Goal: Task Accomplishment & Management: Use online tool/utility

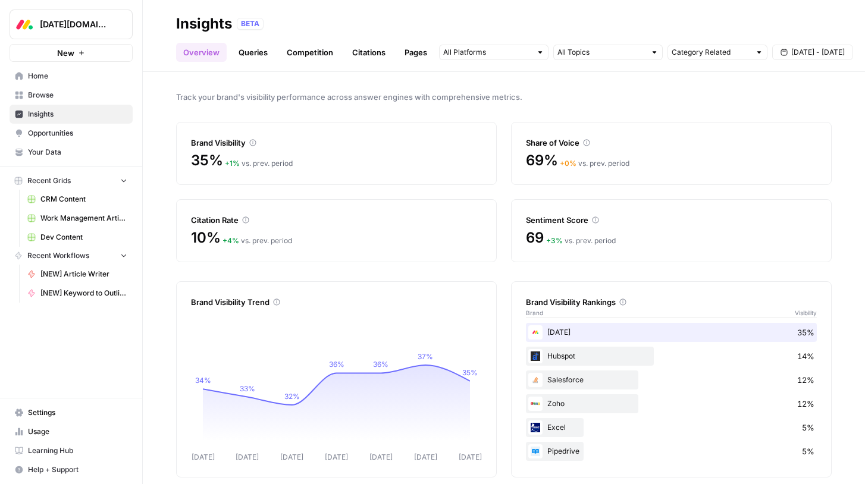
click at [394, 89] on div "Track your brand's visibility performance across answer engines with comprehens…" at bounding box center [504, 278] width 722 height 412
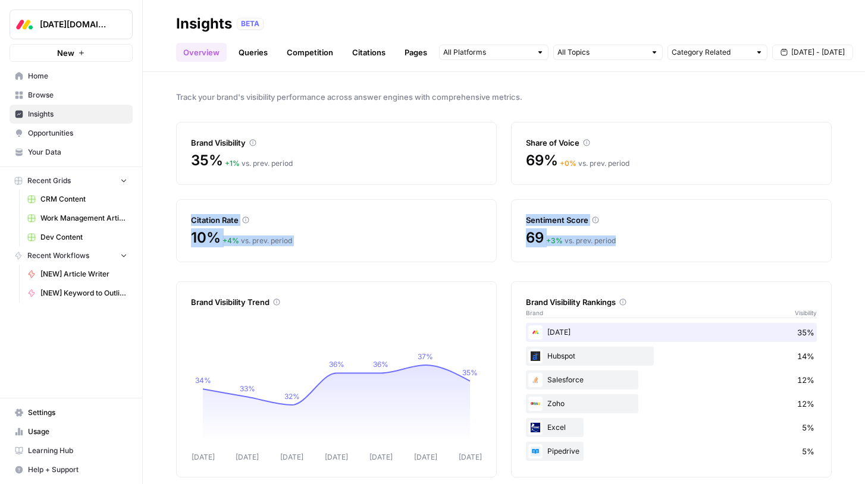
drag, startPoint x: 178, startPoint y: 216, endPoint x: 741, endPoint y: 247, distance: 564.1
click at [741, 247] on div "Brand Visibility 35% + 1 % vs. prev. period Share of Voice 69% + 0 % vs. prev. …" at bounding box center [503, 192] width 655 height 140
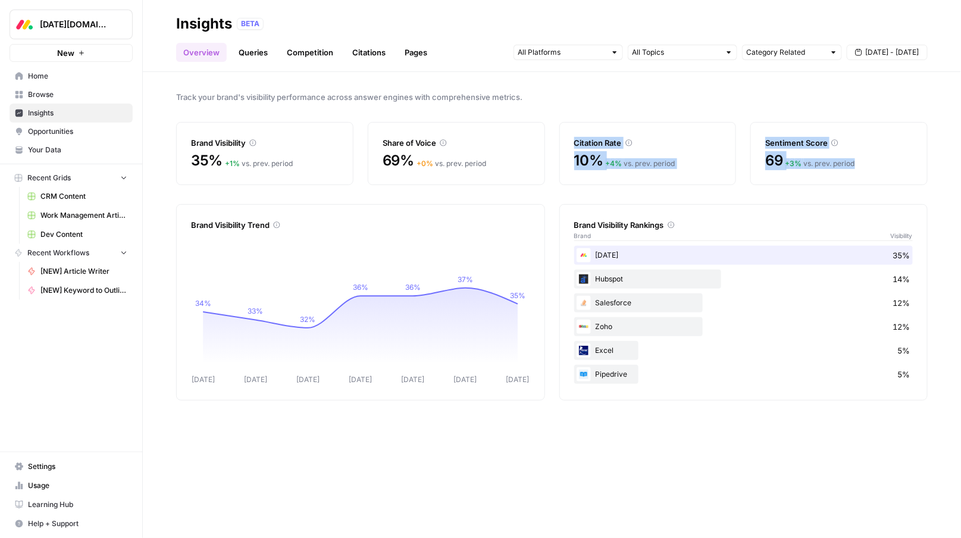
click at [240, 59] on link "Queries" at bounding box center [252, 52] width 43 height 19
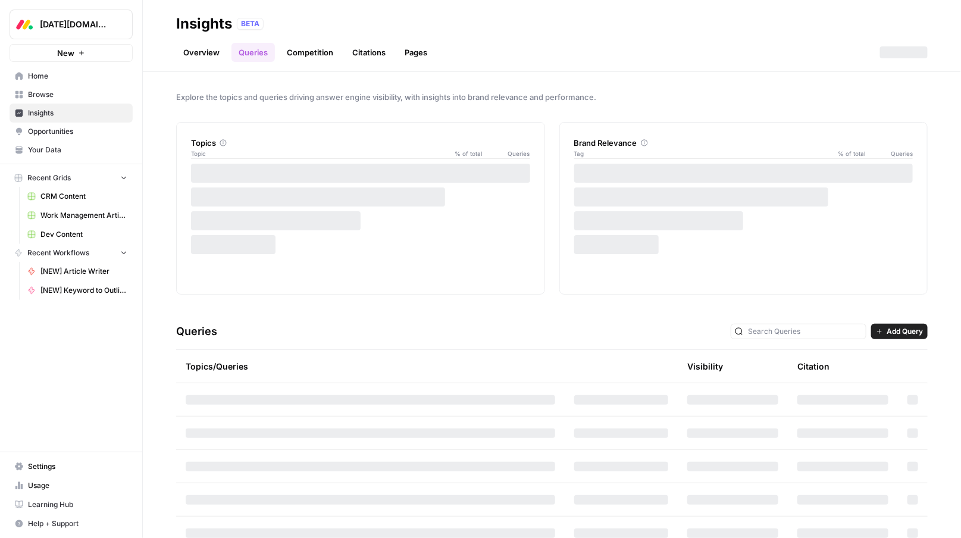
click at [864, 333] on span "Add Query" at bounding box center [904, 331] width 36 height 11
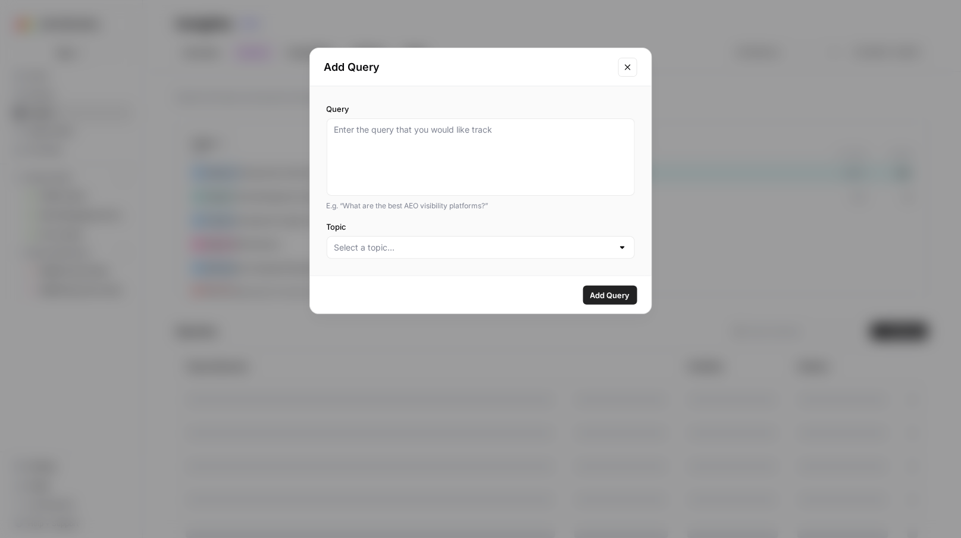
click at [844, 327] on div "Add Query Query E.g. “What are the best AEO visibility platforms?” Topic Add Qu…" at bounding box center [480, 269] width 961 height 538
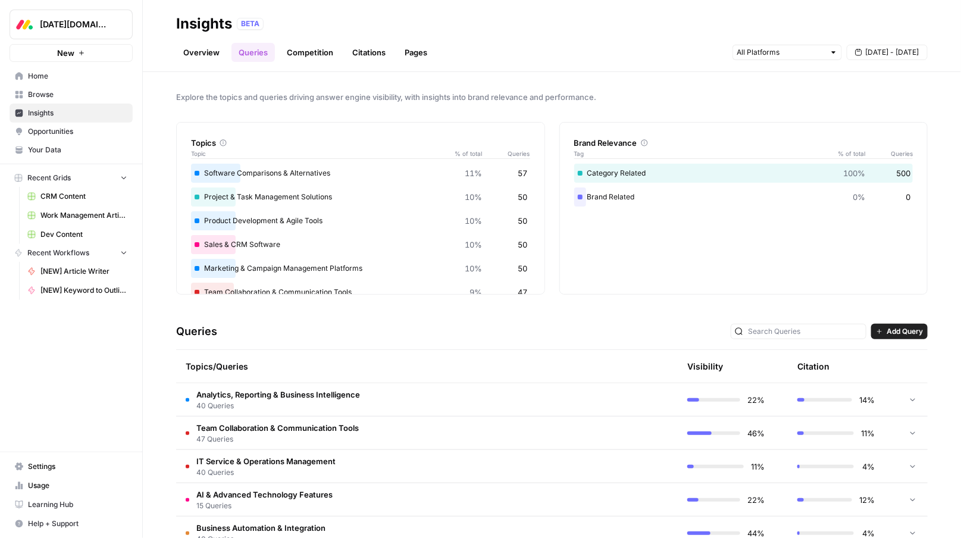
click at [653, 396] on td at bounding box center [620, 399] width 113 height 33
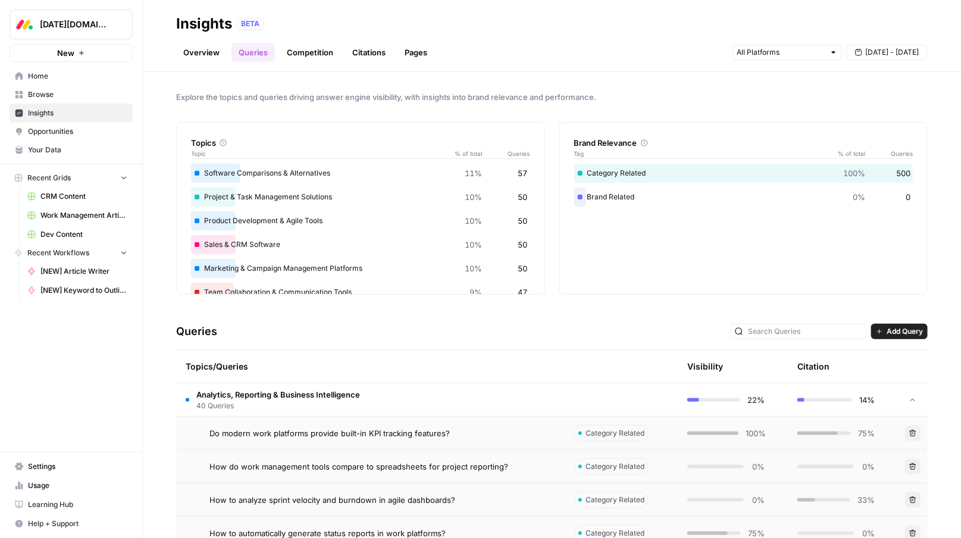
click at [314, 53] on link "Competition" at bounding box center [310, 52] width 61 height 19
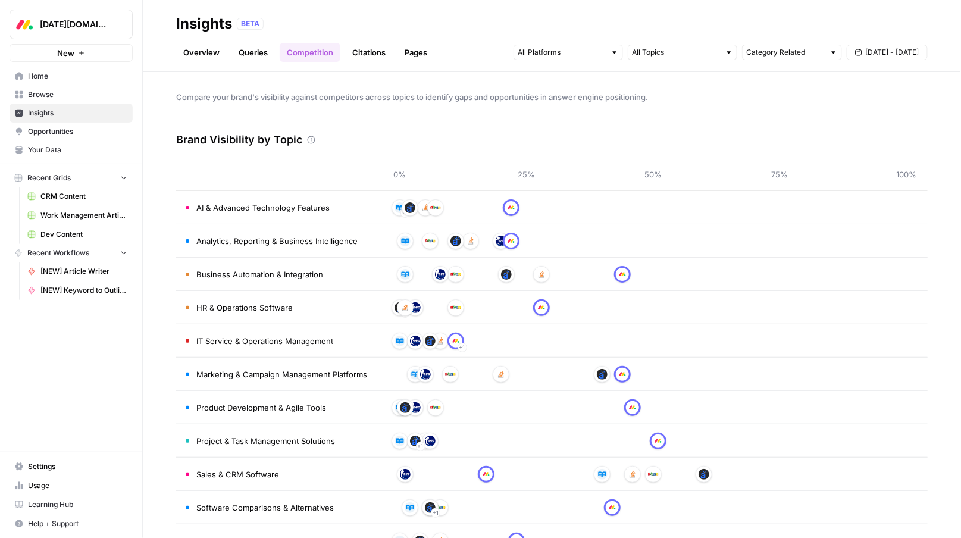
click at [71, 25] on span "[DATE][DOMAIN_NAME]" at bounding box center [76, 24] width 72 height 12
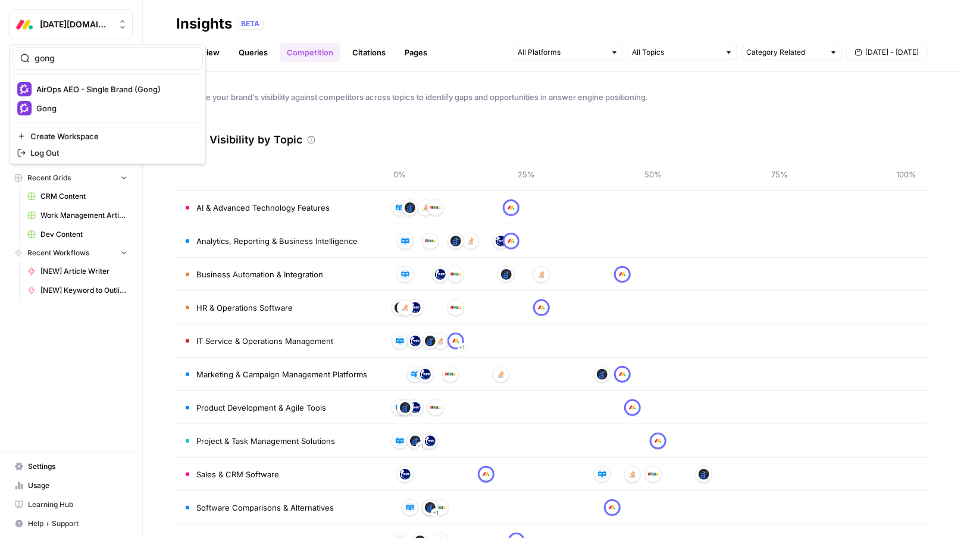
type input "gong"
click button "Gong" at bounding box center [107, 108] width 190 height 19
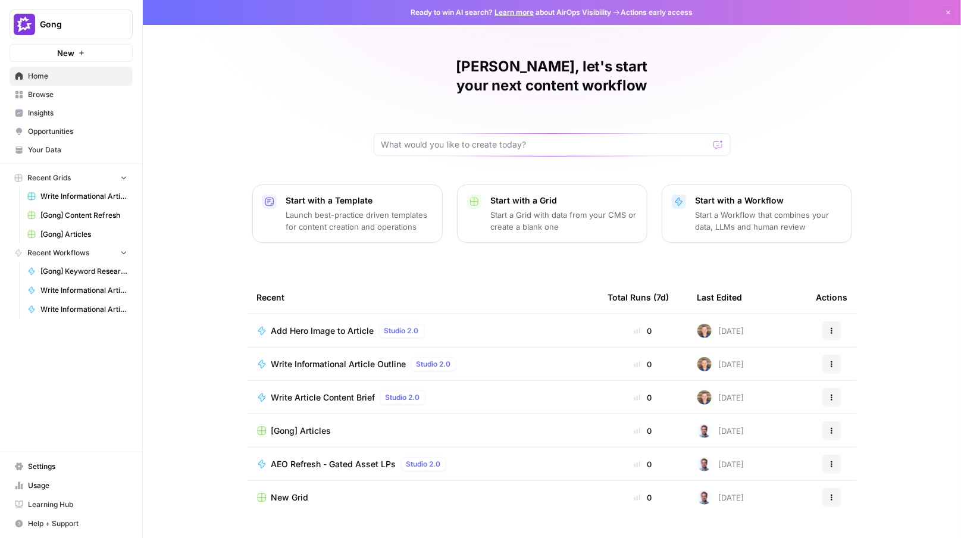
click at [38, 114] on span "Insights" at bounding box center [77, 113] width 99 height 11
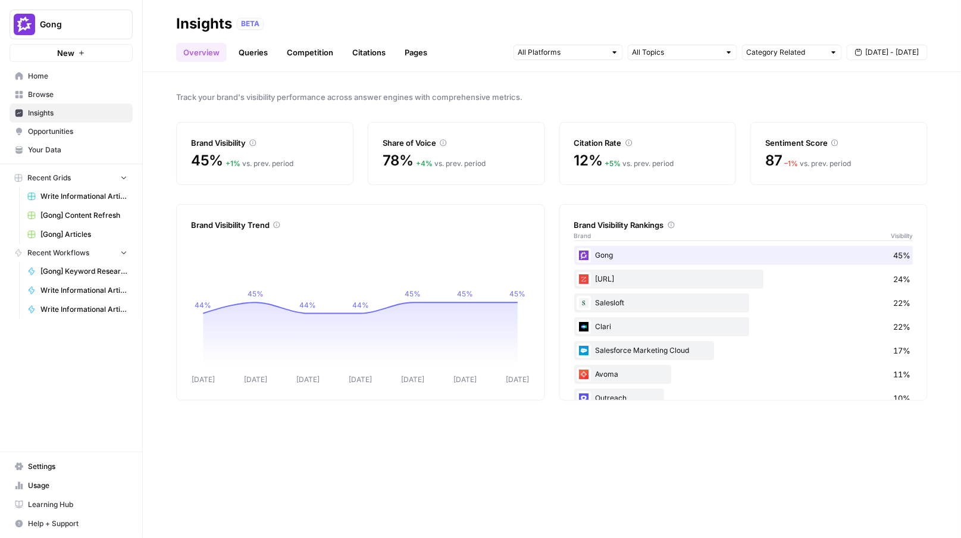
click at [239, 49] on link "Queries" at bounding box center [252, 52] width 43 height 19
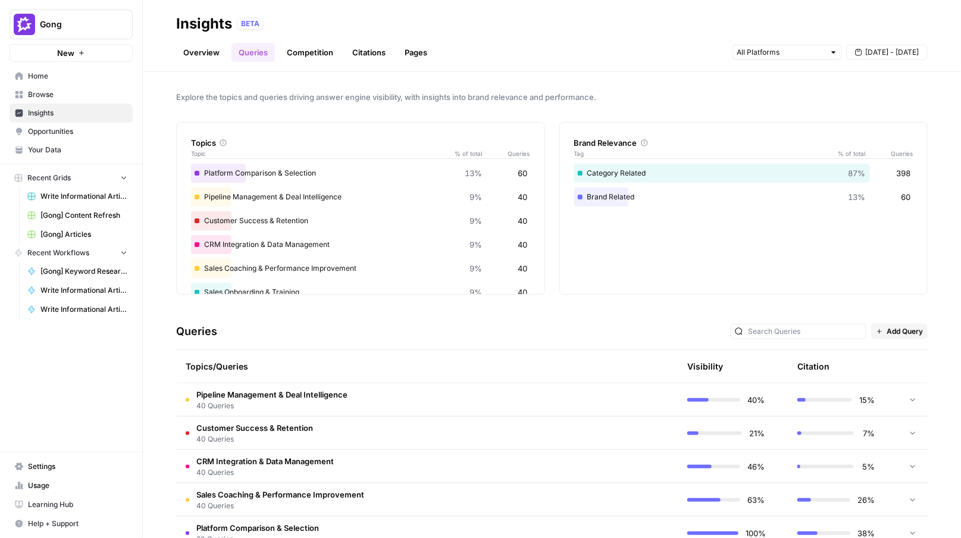
click at [886, 327] on span "Add Query" at bounding box center [904, 331] width 36 height 11
click at [891, 372] on div "Bulk Upload" at bounding box center [911, 374] width 62 height 12
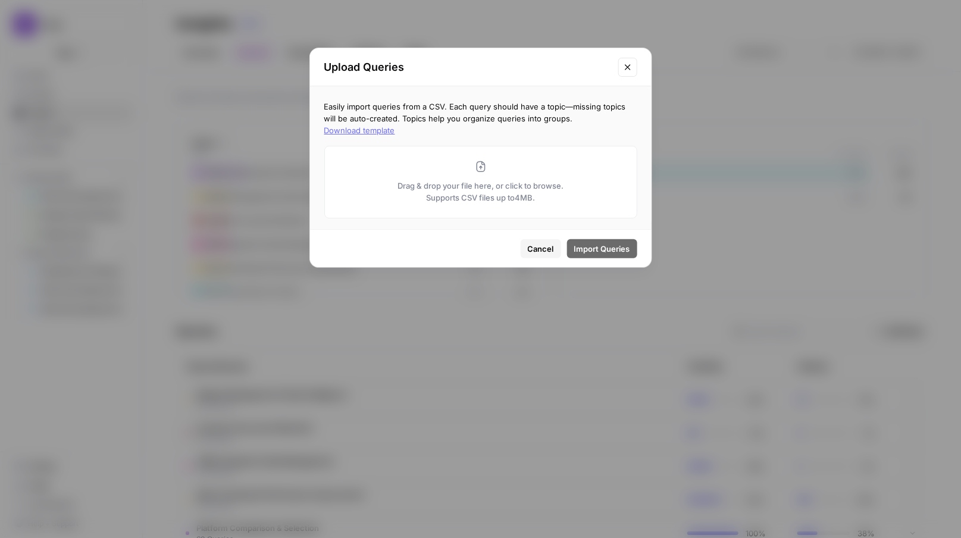
click at [692, 424] on div "Upload Queries Easily import queries from a CSV. Each query should have a topic…" at bounding box center [480, 269] width 961 height 538
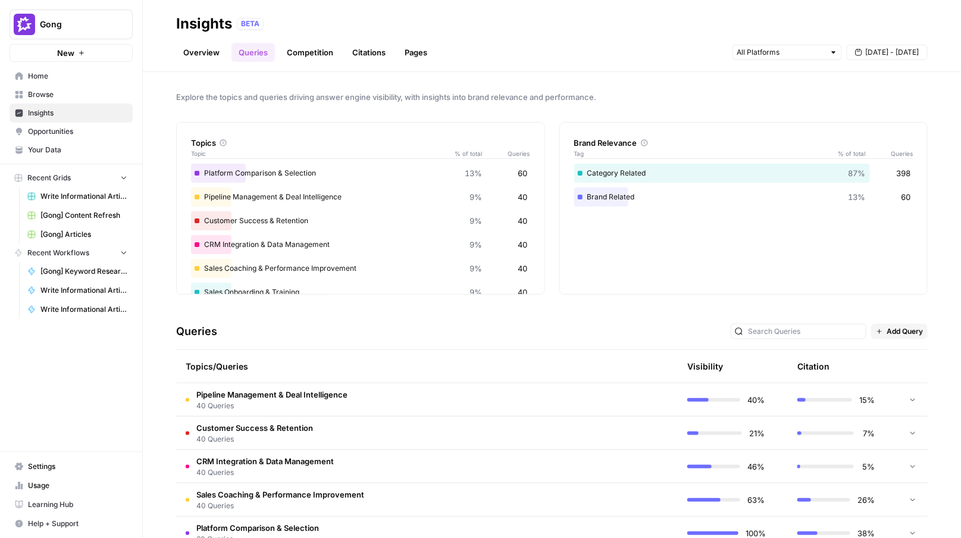
click at [60, 131] on span "Opportunities" at bounding box center [77, 131] width 99 height 11
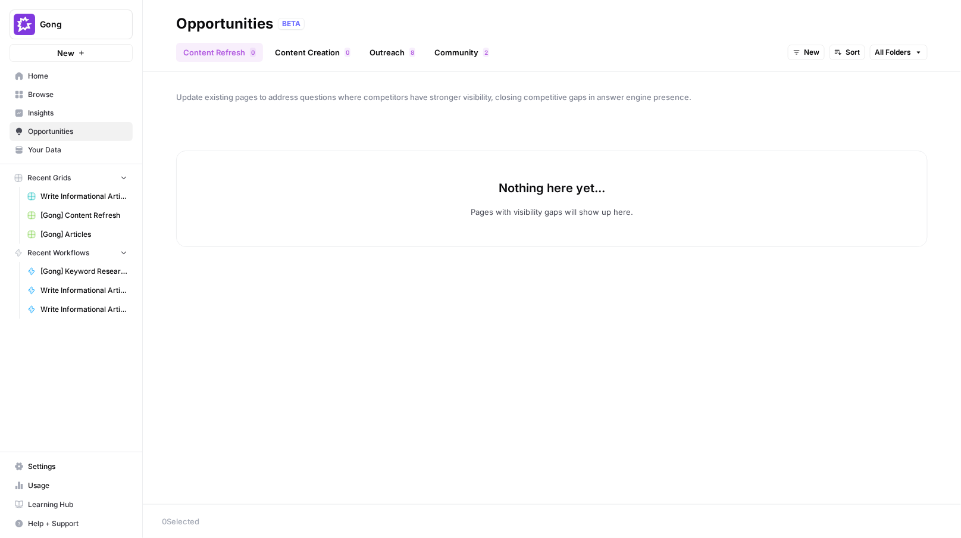
click at [316, 59] on link "Content Creation 0" at bounding box center [313, 52] width 90 height 19
click at [108, 23] on span "Gong" at bounding box center [76, 24] width 72 height 12
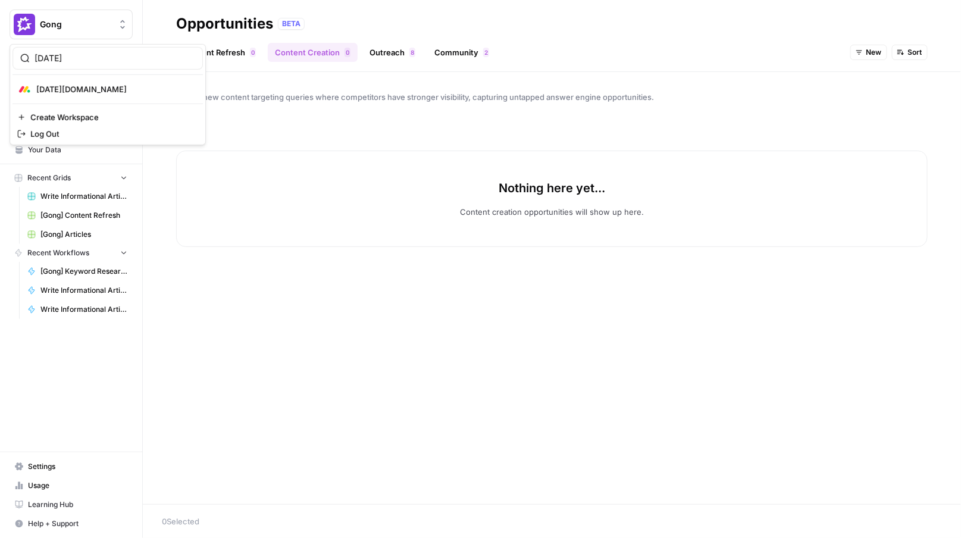
type input "monday"
click button "[DATE][DOMAIN_NAME]" at bounding box center [107, 89] width 190 height 19
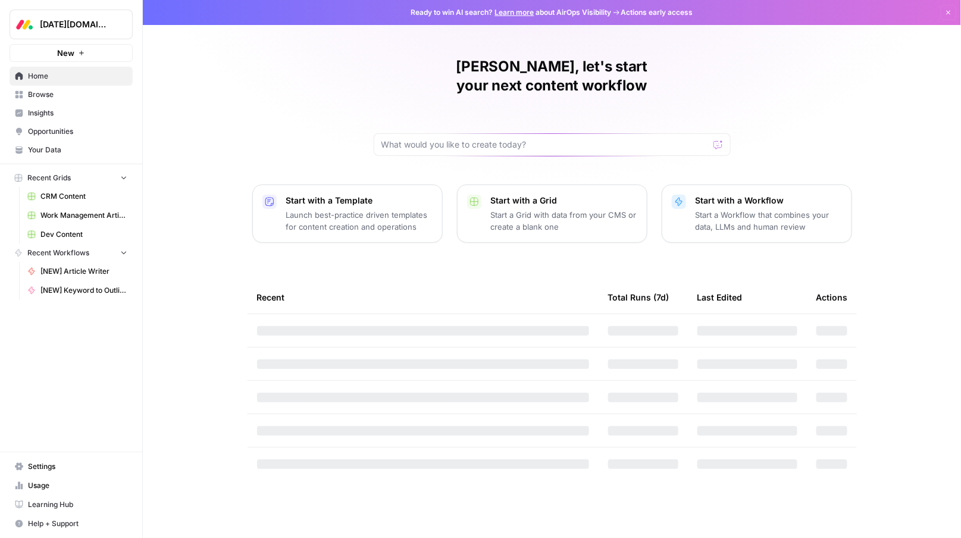
click at [43, 127] on span "Opportunities" at bounding box center [77, 131] width 99 height 11
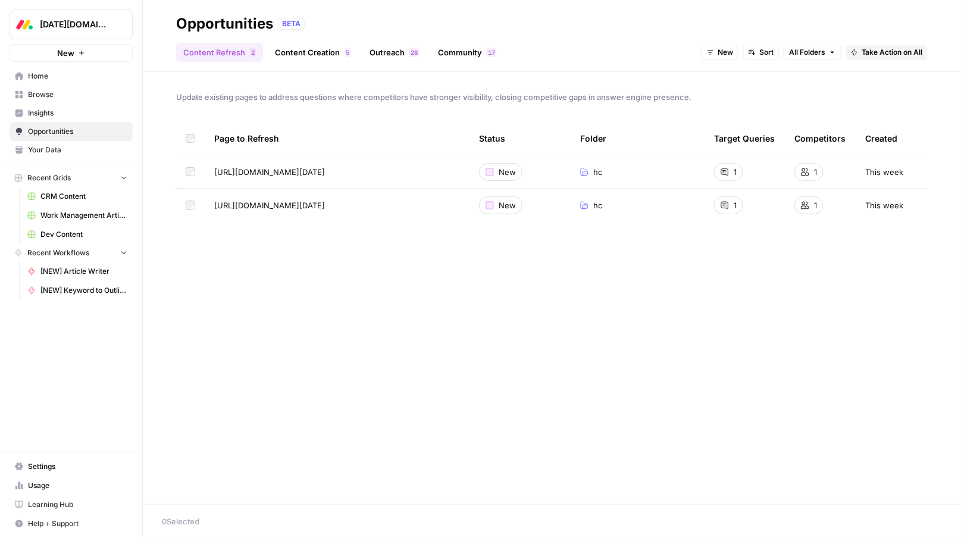
click at [43, 112] on span "Insights" at bounding box center [77, 113] width 99 height 11
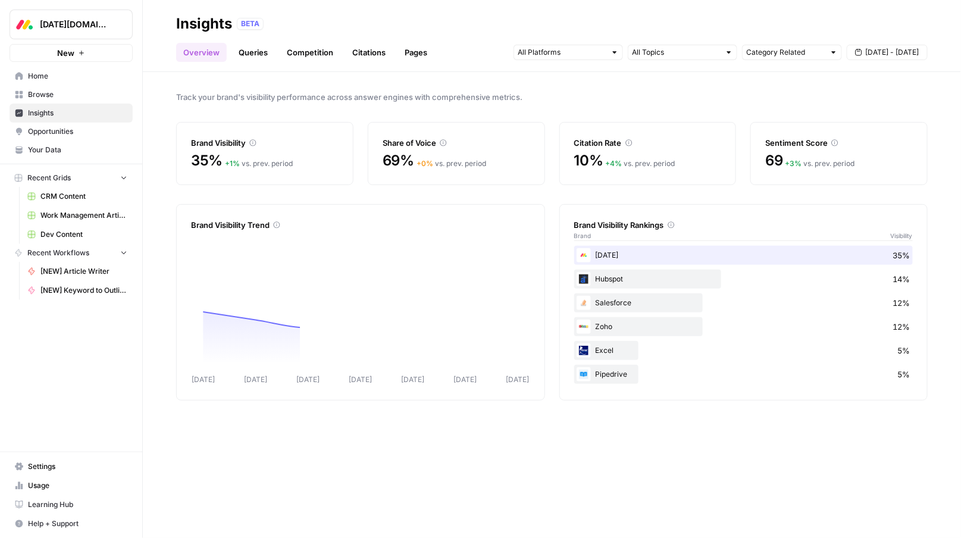
click at [55, 124] on link "Opportunities" at bounding box center [71, 131] width 123 height 19
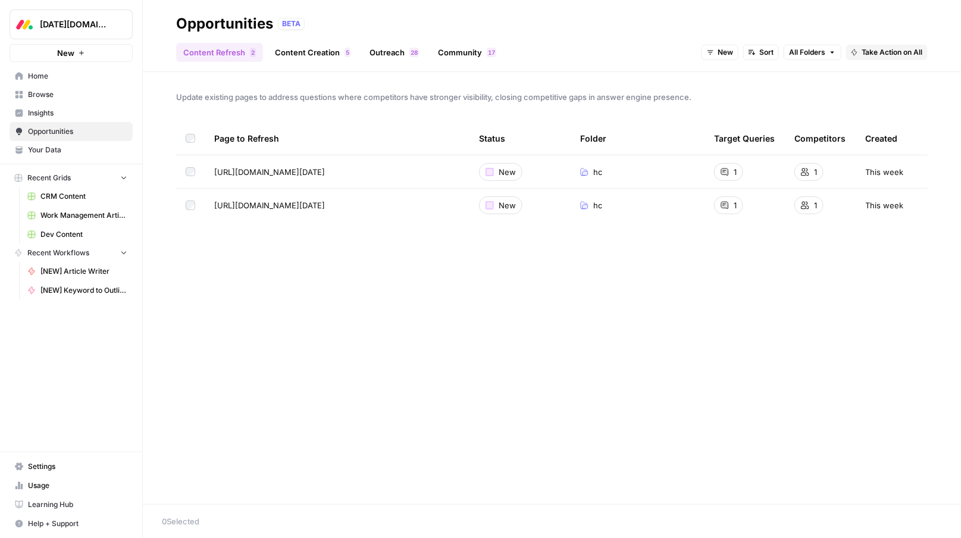
click at [920, 168] on td "This week" at bounding box center [891, 171] width 71 height 33
click at [39, 104] on link "Insights" at bounding box center [71, 112] width 123 height 19
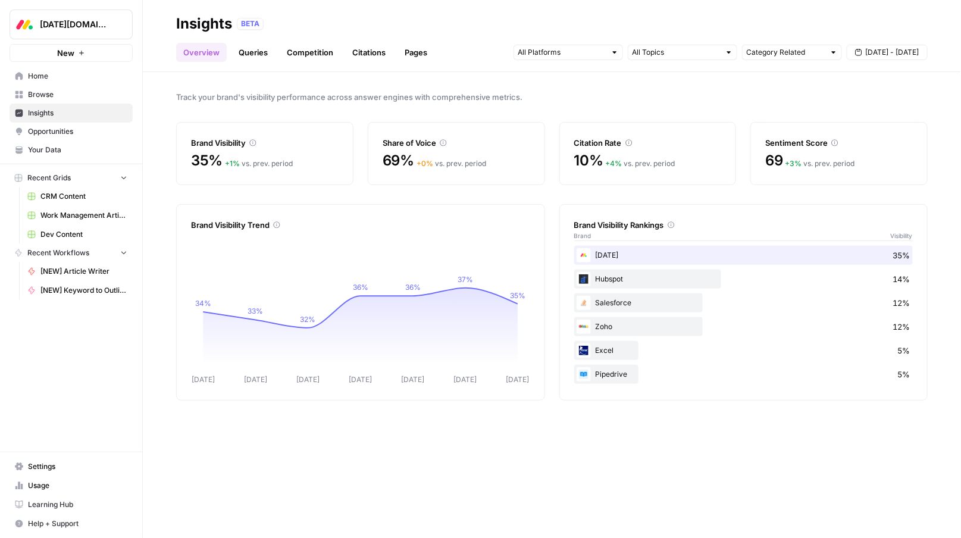
click at [67, 128] on span "Opportunities" at bounding box center [77, 131] width 99 height 11
